Goal: Obtain resource: Download file/media

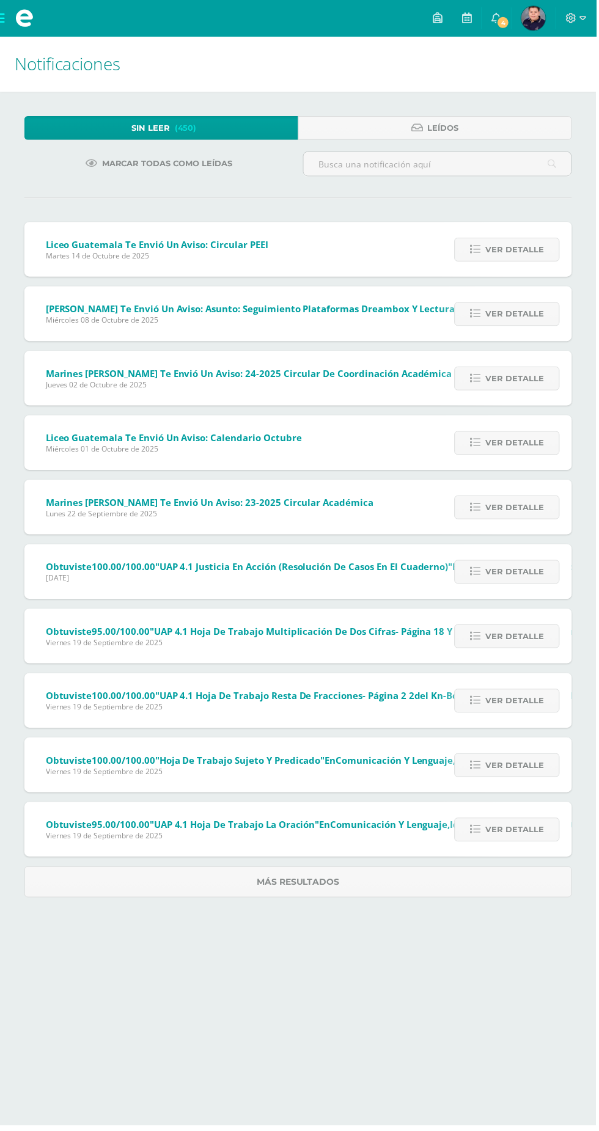
click at [502, 255] on span "Ver detalle" at bounding box center [517, 251] width 59 height 23
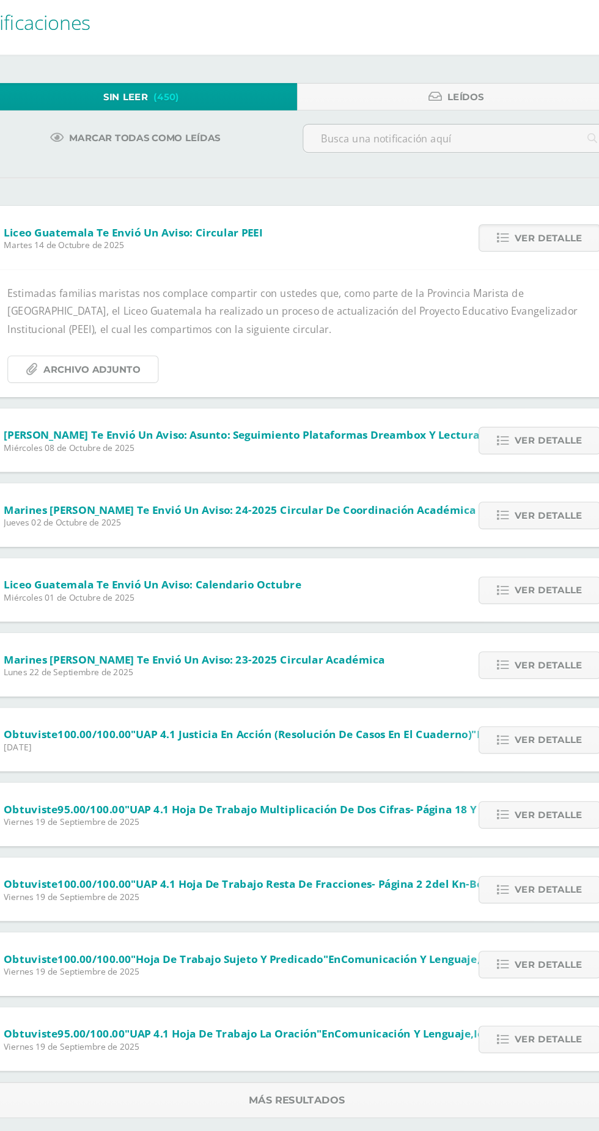
click at [136, 365] on span "Archivo Adjunto" at bounding box center [122, 364] width 84 height 23
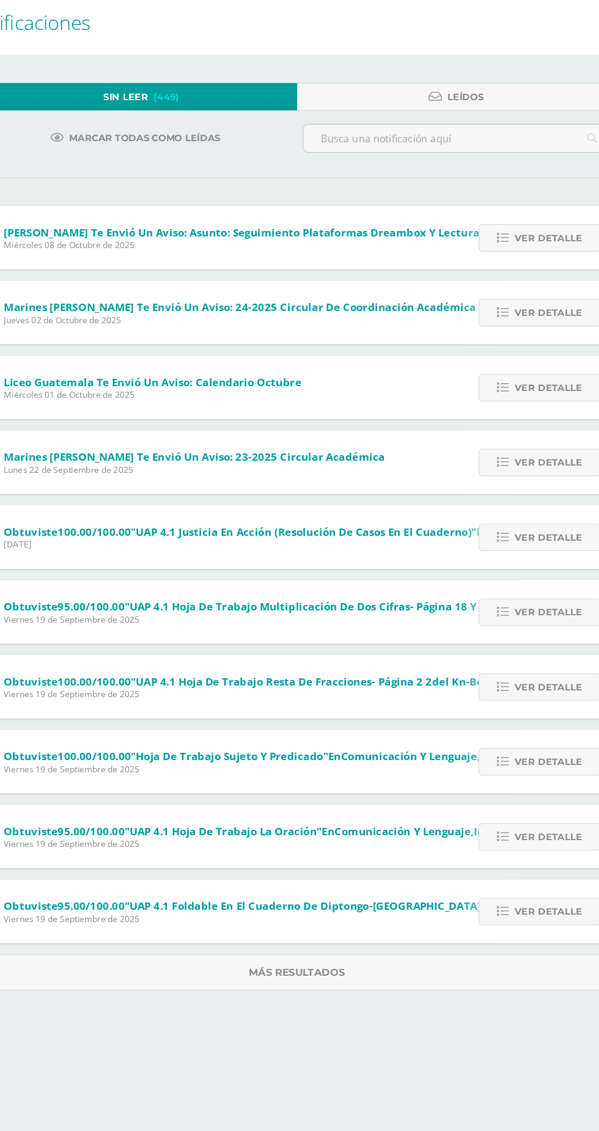
click at [496, 311] on span "Ver detalle" at bounding box center [517, 315] width 59 height 23
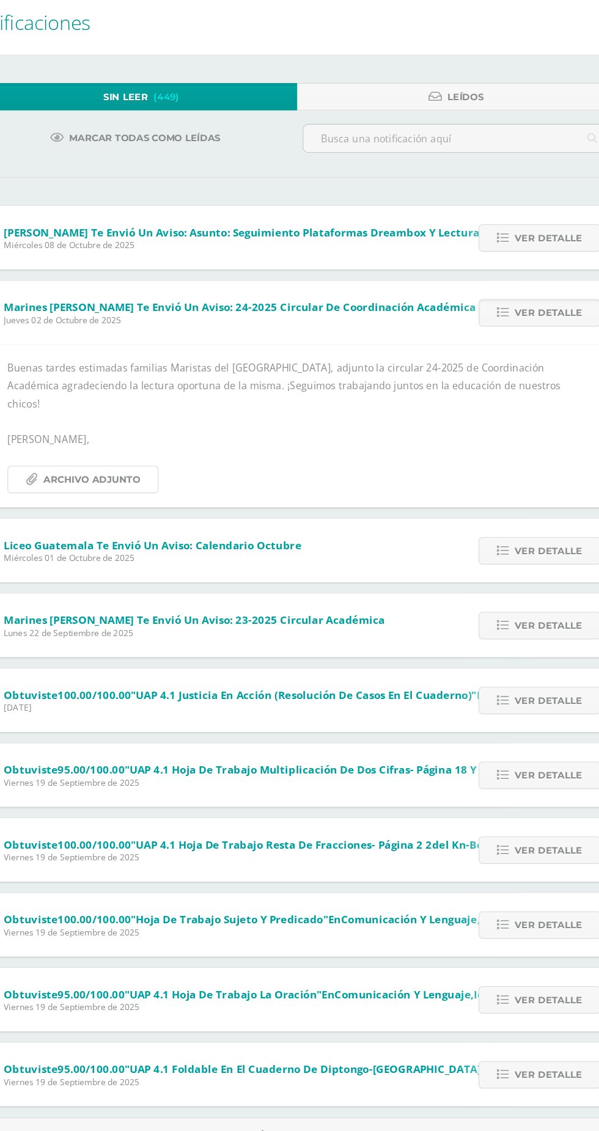
click at [129, 449] on span "Archivo Adjunto" at bounding box center [122, 460] width 84 height 23
click at [508, 510] on span "Ver detalle" at bounding box center [517, 521] width 59 height 23
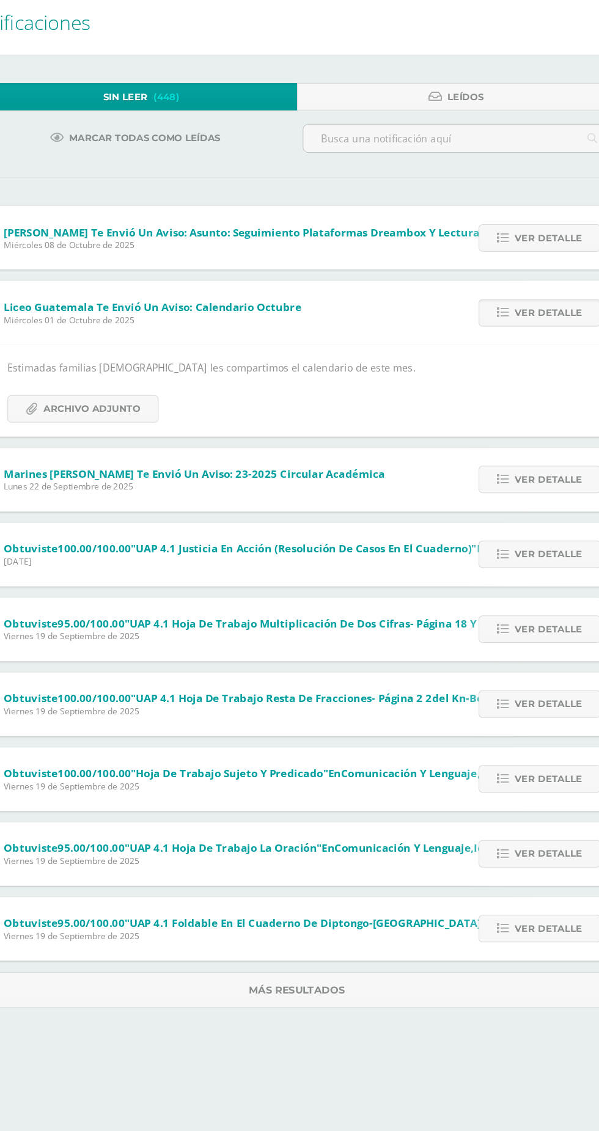
click at [502, 456] on span "Ver detalle" at bounding box center [517, 460] width 59 height 23
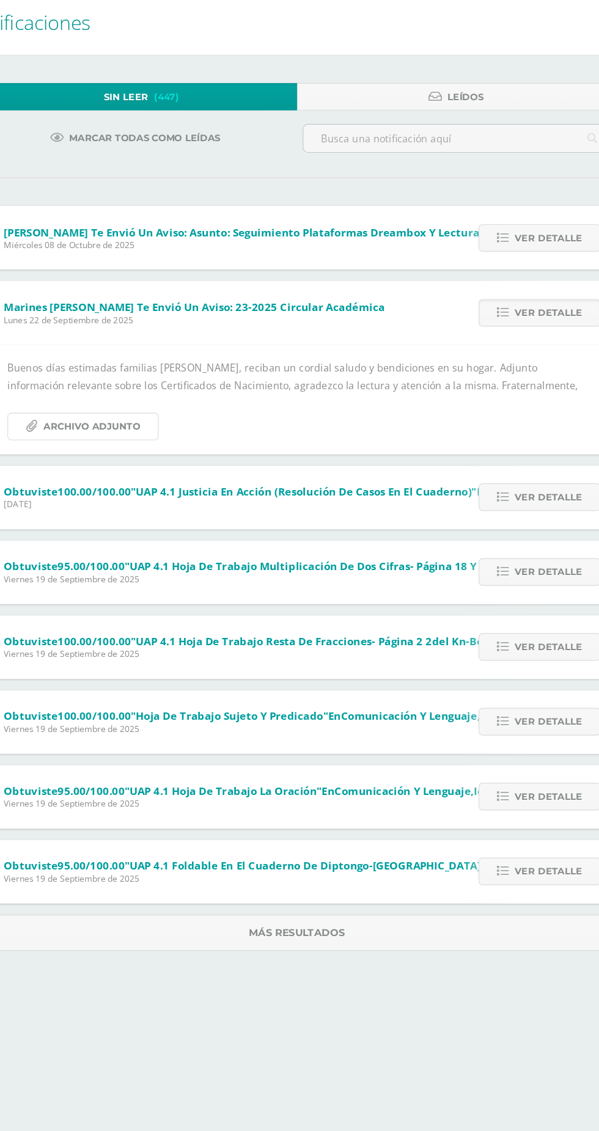
click at [123, 409] on span "Archivo Adjunto" at bounding box center [122, 414] width 84 height 23
